Goal: Information Seeking & Learning: Compare options

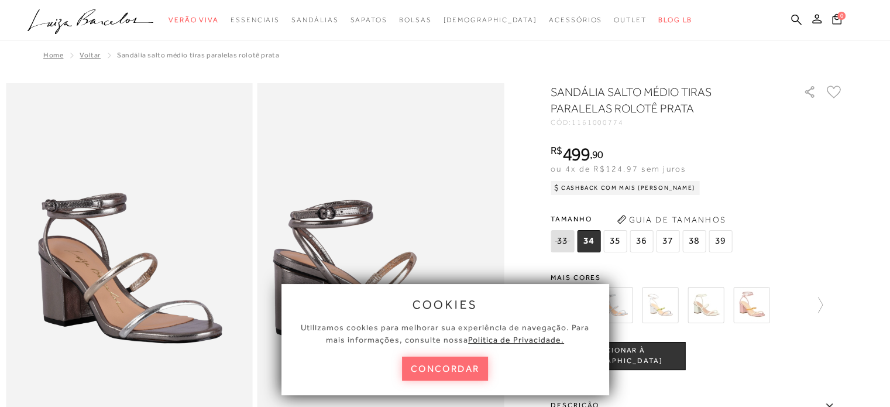
click at [461, 365] on button "concordar" at bounding box center [445, 369] width 87 height 24
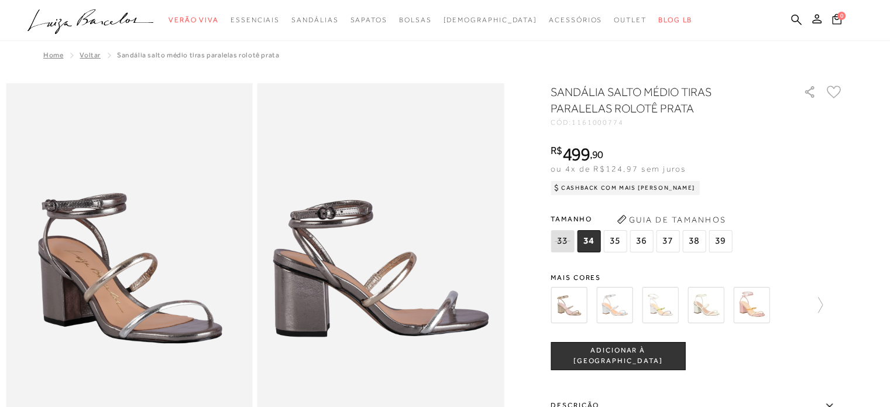
click at [592, 313] on div at bounding box center [673, 304] width 252 height 43
click at [628, 308] on img at bounding box center [615, 305] width 36 height 36
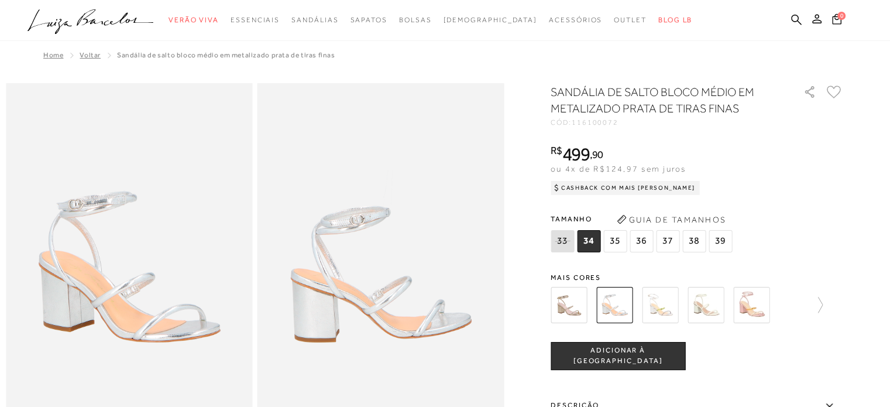
click at [675, 311] on img at bounding box center [660, 305] width 36 height 36
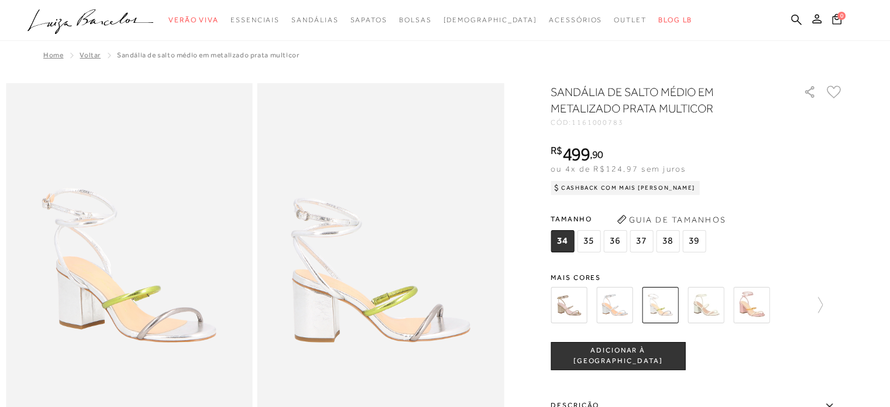
click at [709, 263] on div "SANDÁLIA DE SALTO MÉDIO EM METALIZADO PRATA MULTICOR CÓD: 1161000783 × É necess…" at bounding box center [697, 344] width 293 height 521
click at [722, 304] on img at bounding box center [706, 305] width 36 height 36
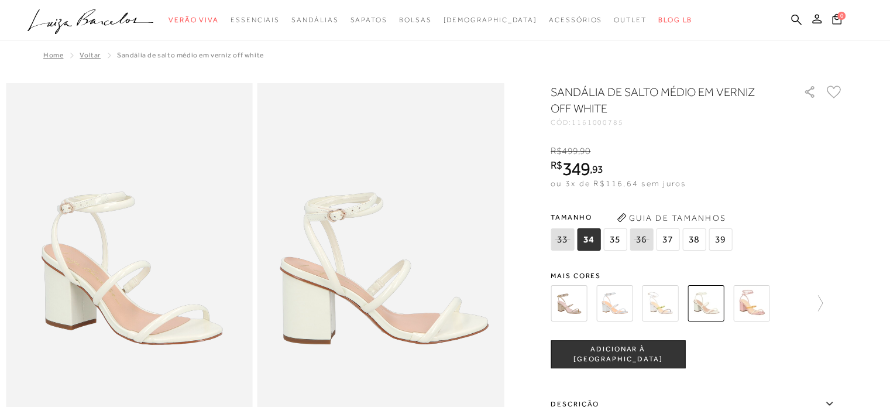
click at [770, 304] on img at bounding box center [751, 303] width 36 height 36
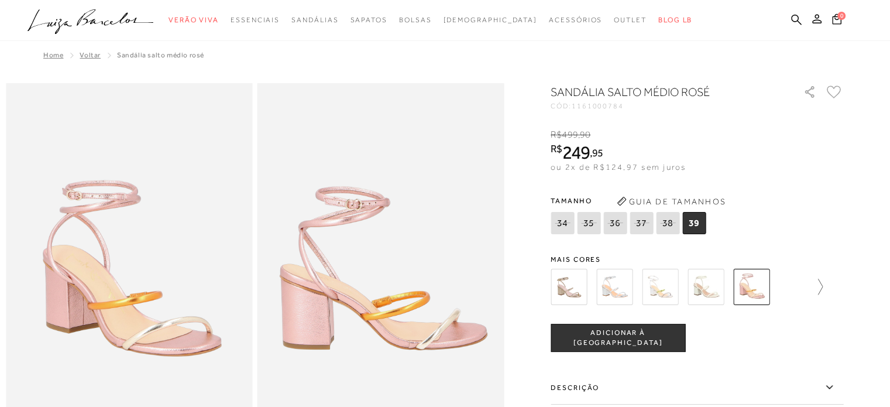
click at [819, 292] on icon at bounding box center [815, 287] width 16 height 16
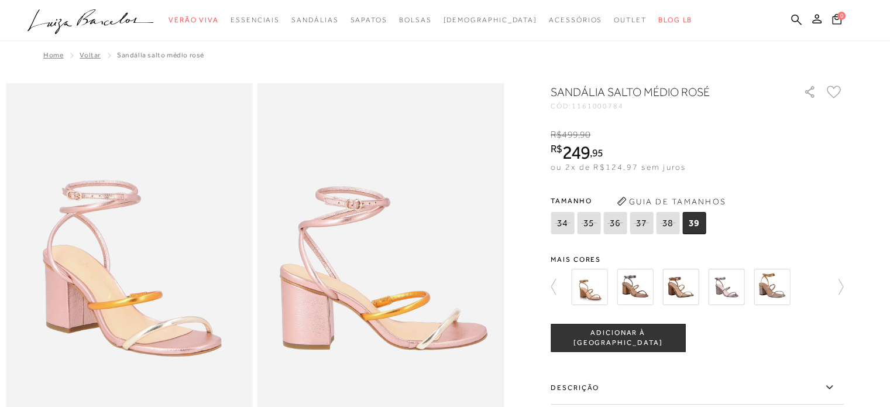
click at [735, 292] on img at bounding box center [726, 287] width 36 height 36
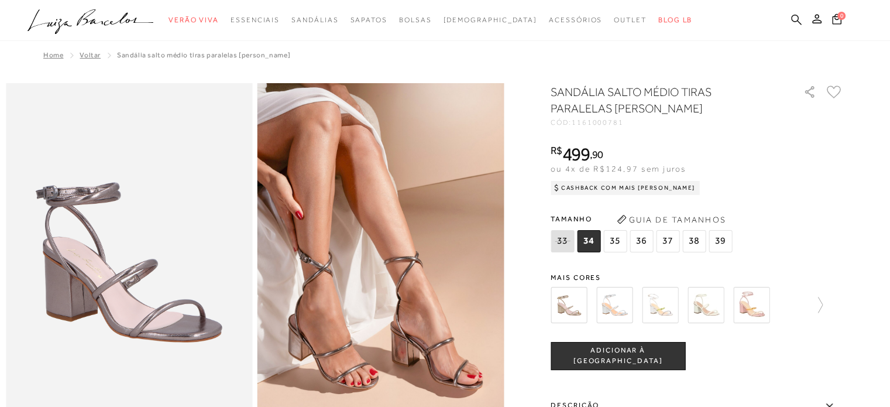
click at [791, 22] on icon at bounding box center [796, 19] width 11 height 11
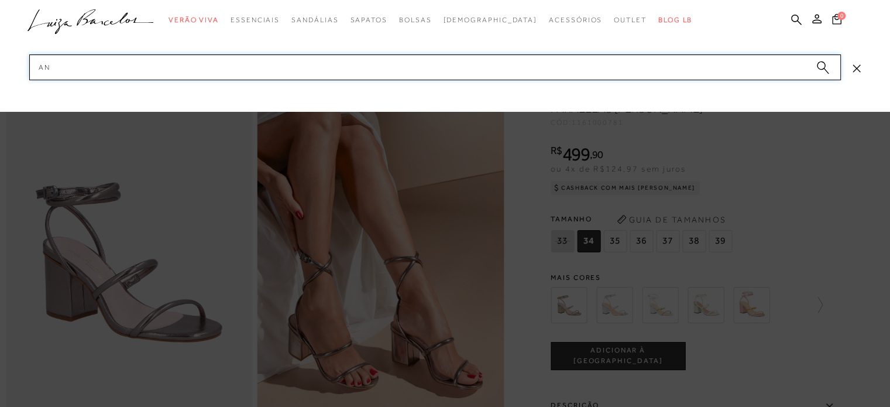
type input "a"
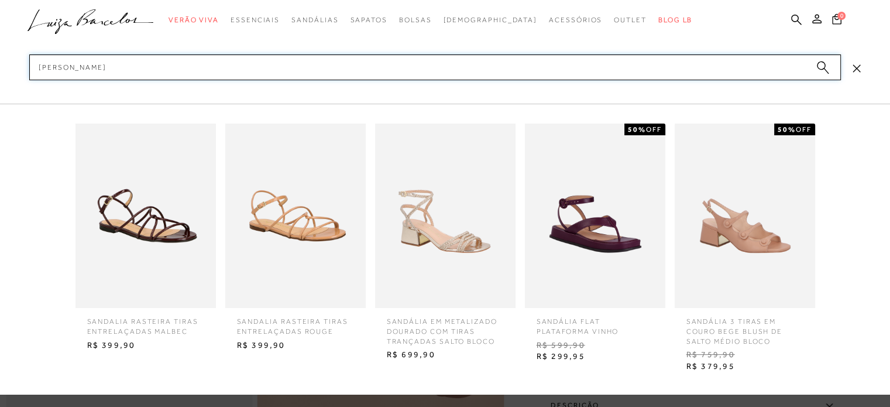
type input "sandália prata"
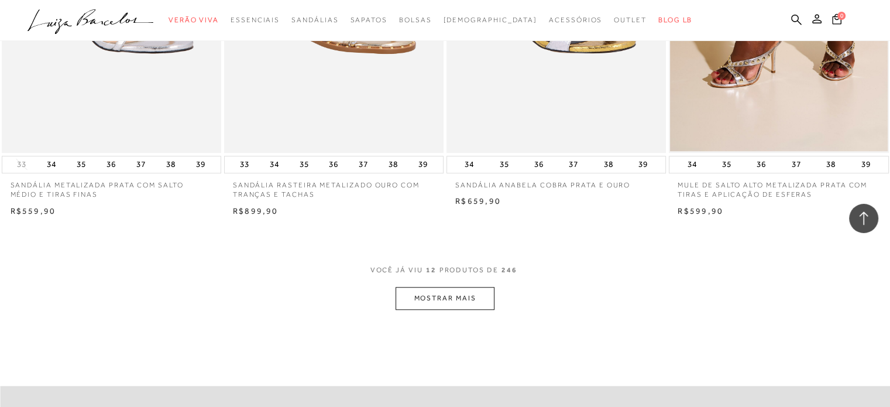
scroll to position [1171, 0]
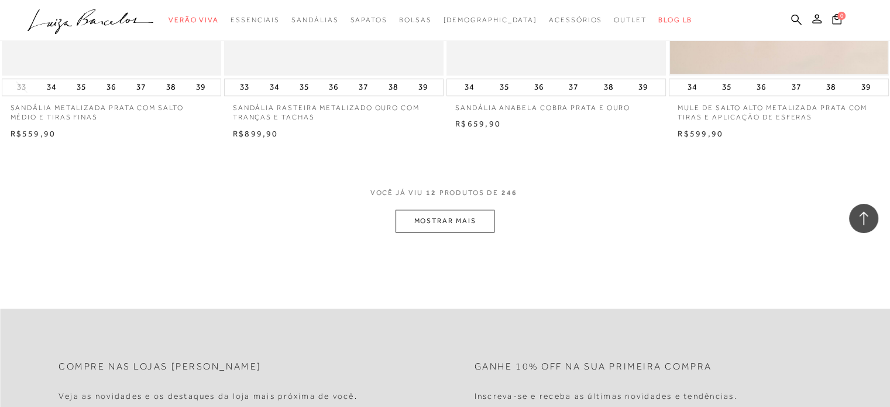
click at [455, 226] on button "MOSTRAR MAIS" at bounding box center [445, 221] width 98 height 23
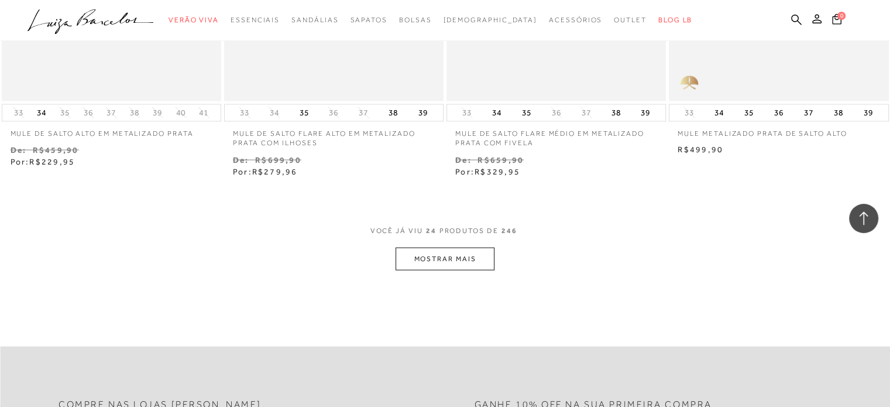
scroll to position [2459, 0]
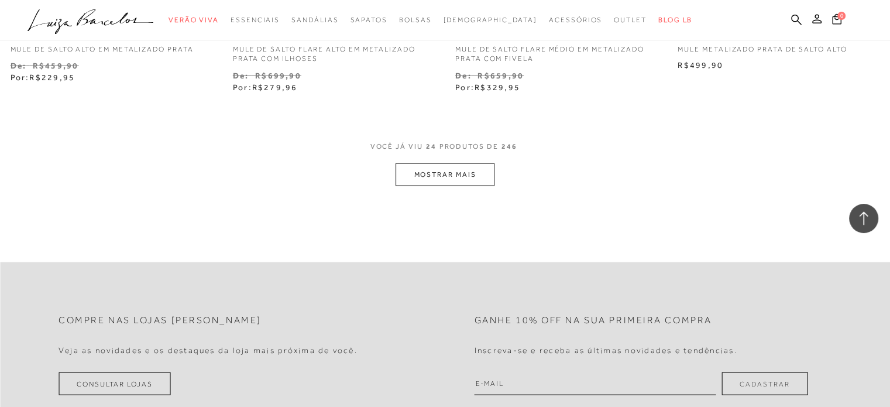
click at [482, 180] on button "MOSTRAR MAIS" at bounding box center [445, 174] width 98 height 23
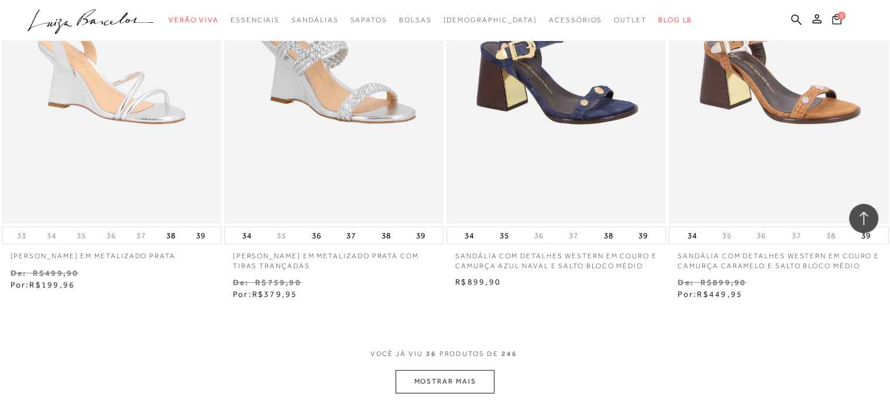
scroll to position [3512, 0]
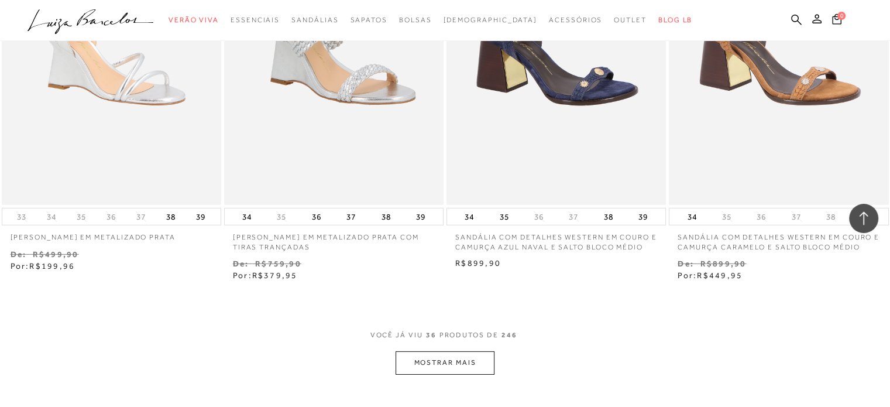
click at [431, 355] on button "MOSTRAR MAIS" at bounding box center [445, 362] width 98 height 23
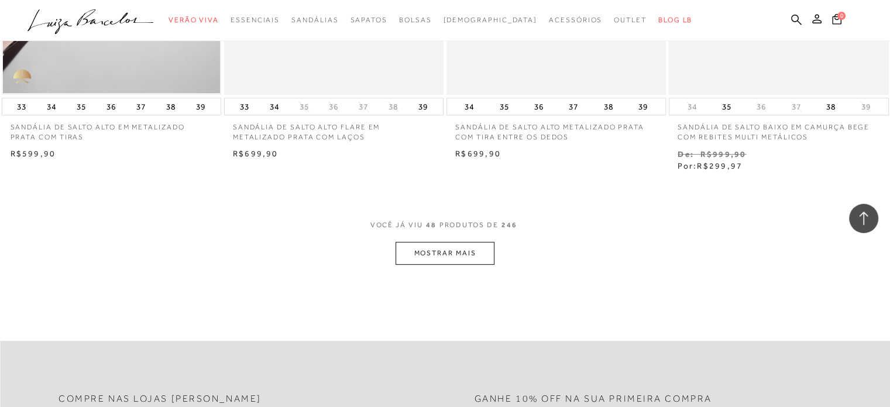
scroll to position [4938, 0]
